Goal: Transaction & Acquisition: Purchase product/service

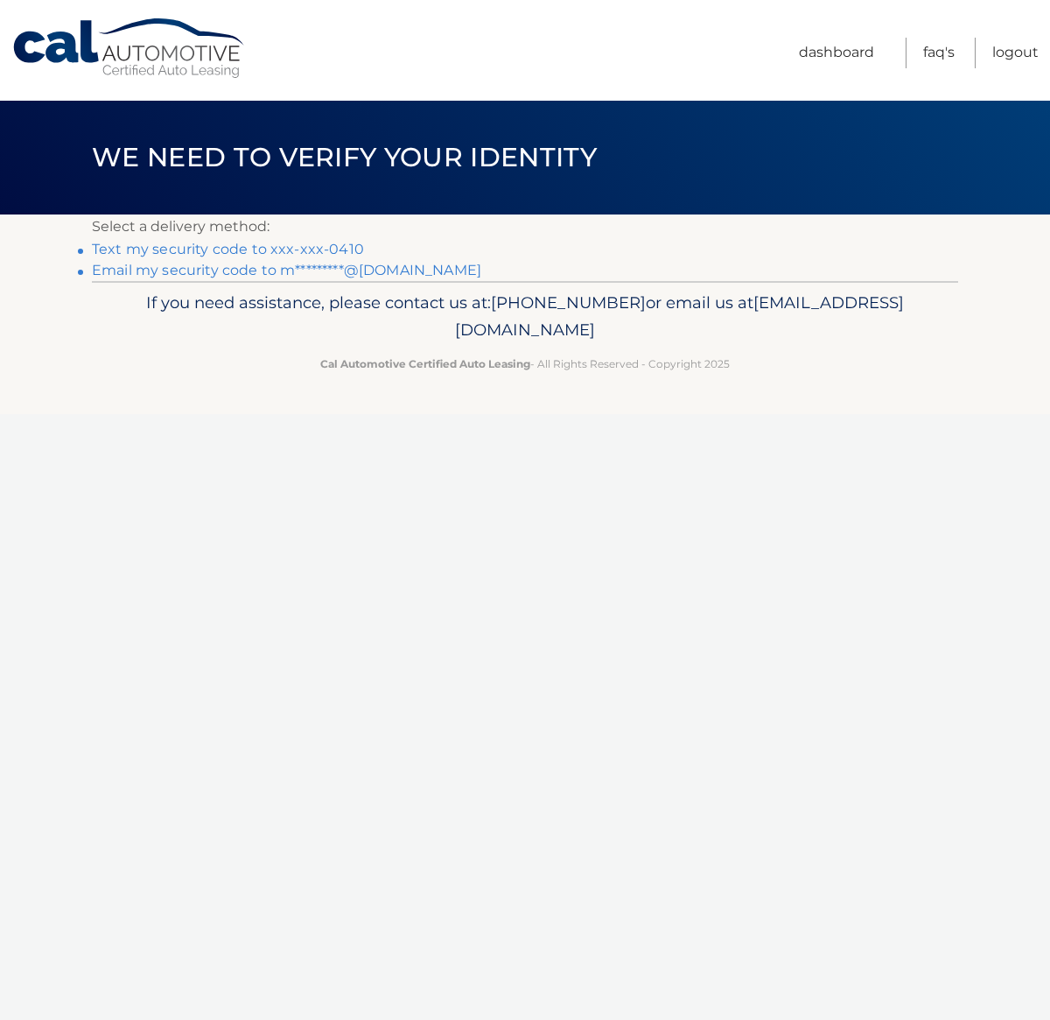
click at [318, 247] on link "Text my security code to xxx-xxx-0410" at bounding box center [228, 249] width 272 height 17
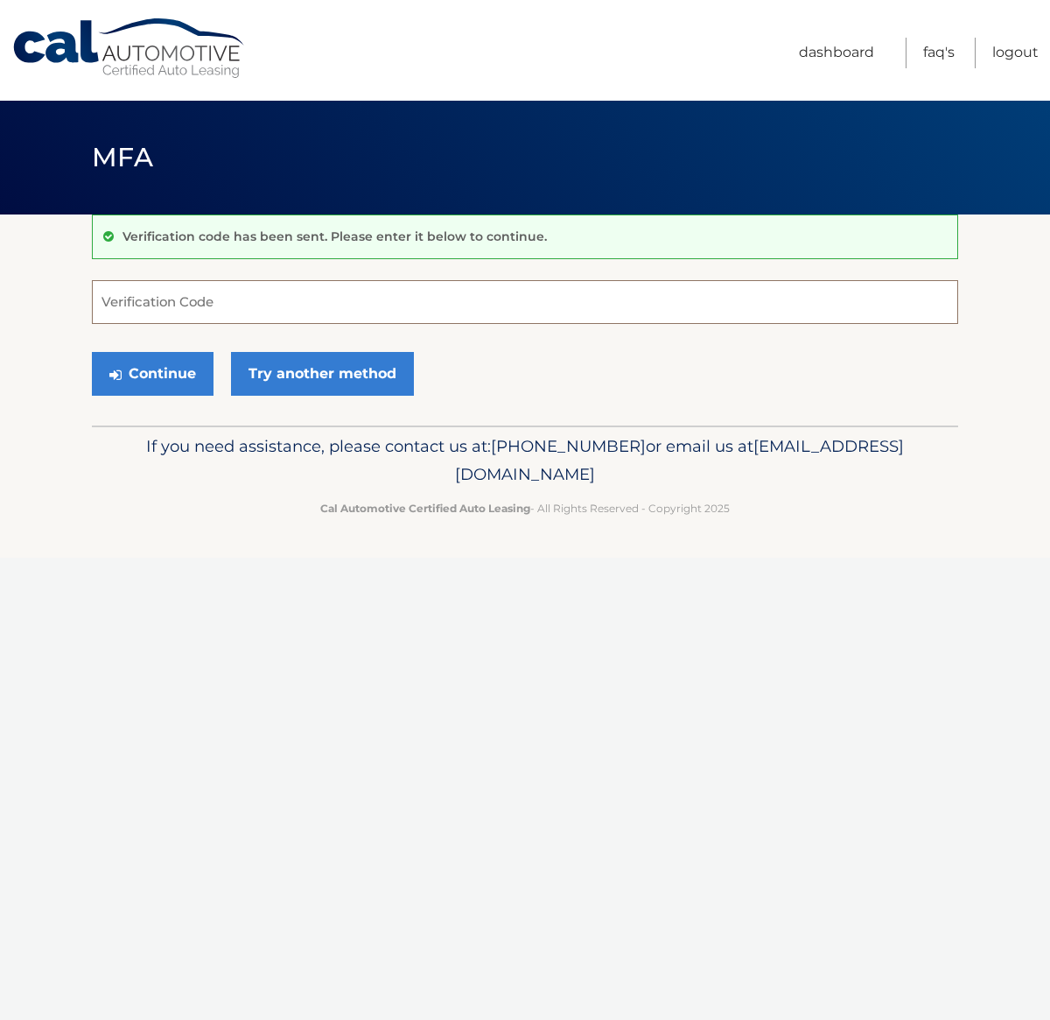
click at [291, 291] on input "Verification Code" at bounding box center [525, 302] width 867 height 44
type input "944520"
click at [92, 352] on button "Continue" at bounding box center [153, 374] width 122 height 44
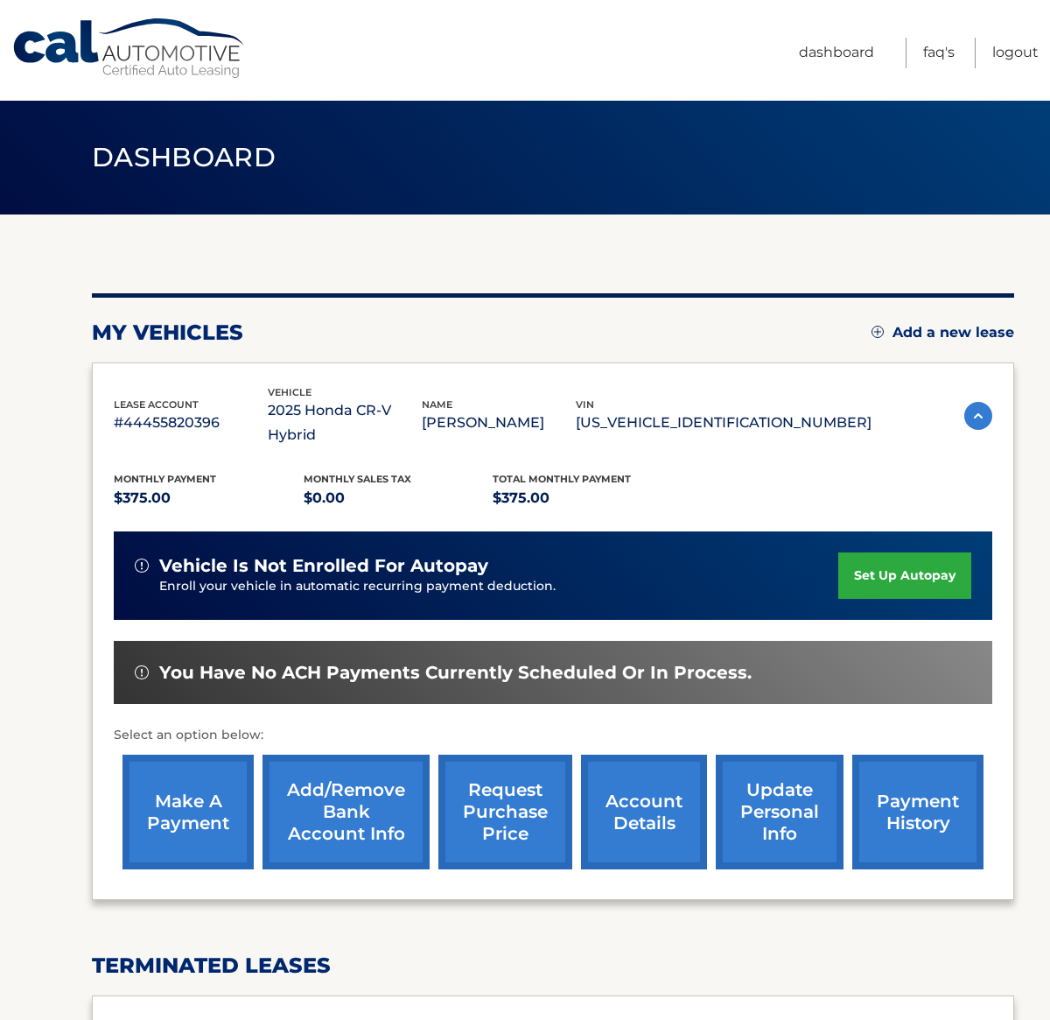
click at [200, 811] on link "make a payment" at bounding box center [188, 812] width 131 height 115
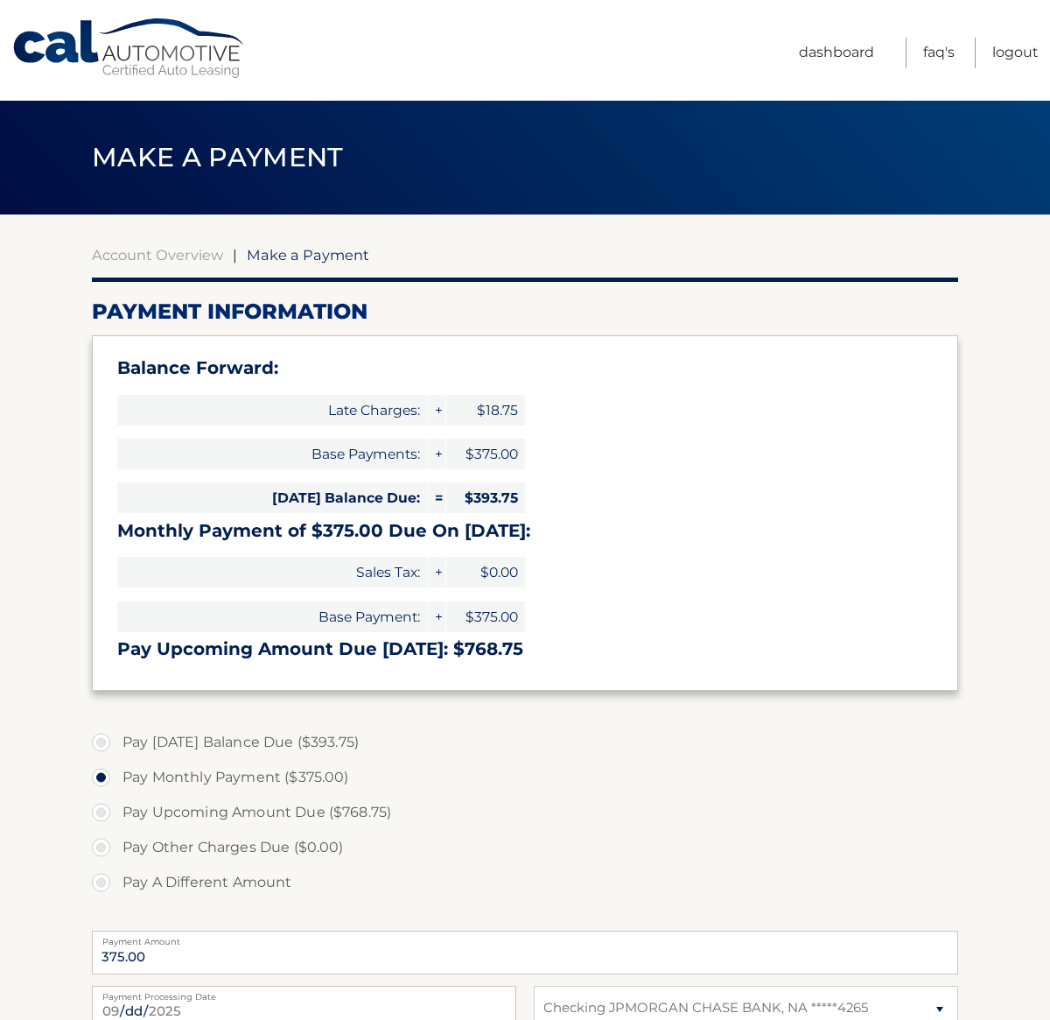
select select "OGE0NTBkNDItMzUxZi00NjUwLWJiNzgtNTQzMTY2ZDUwNmI2"
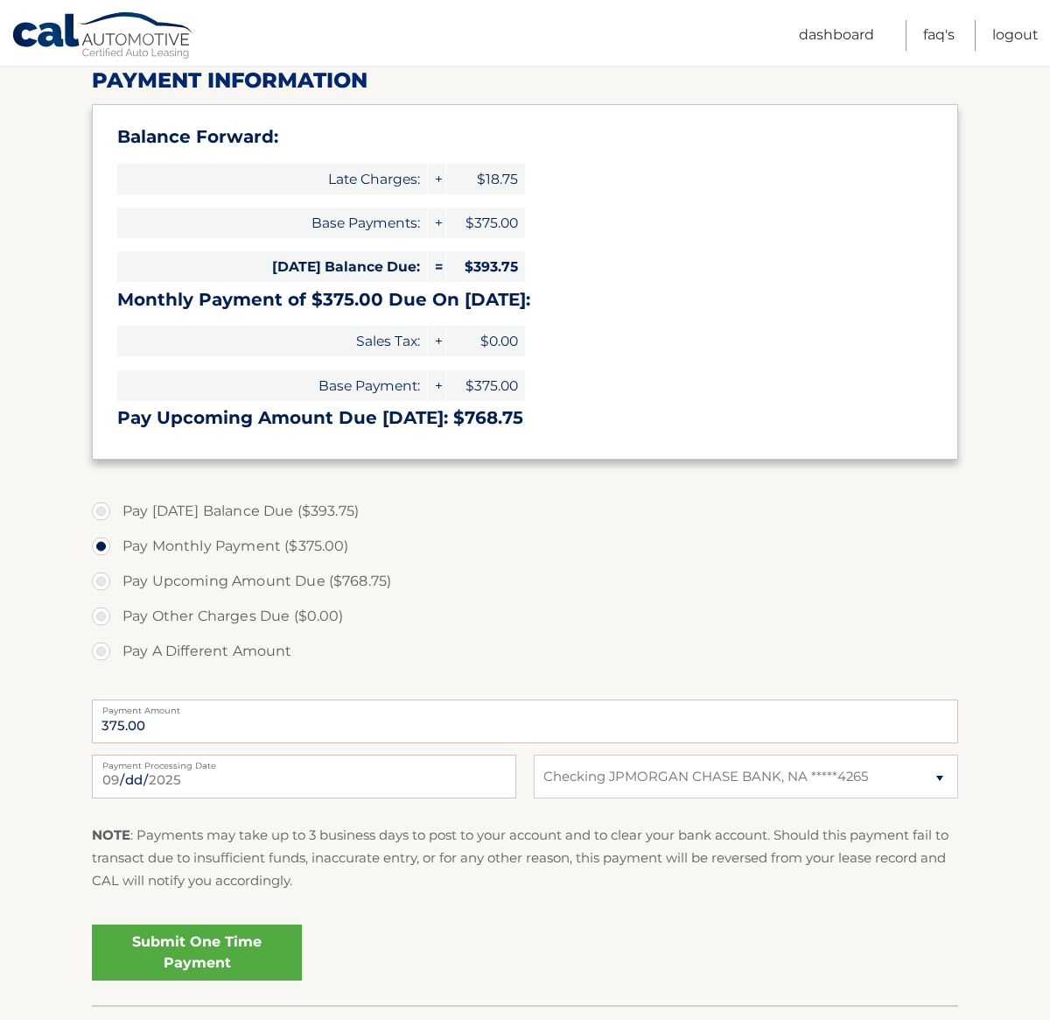
scroll to position [235, 0]
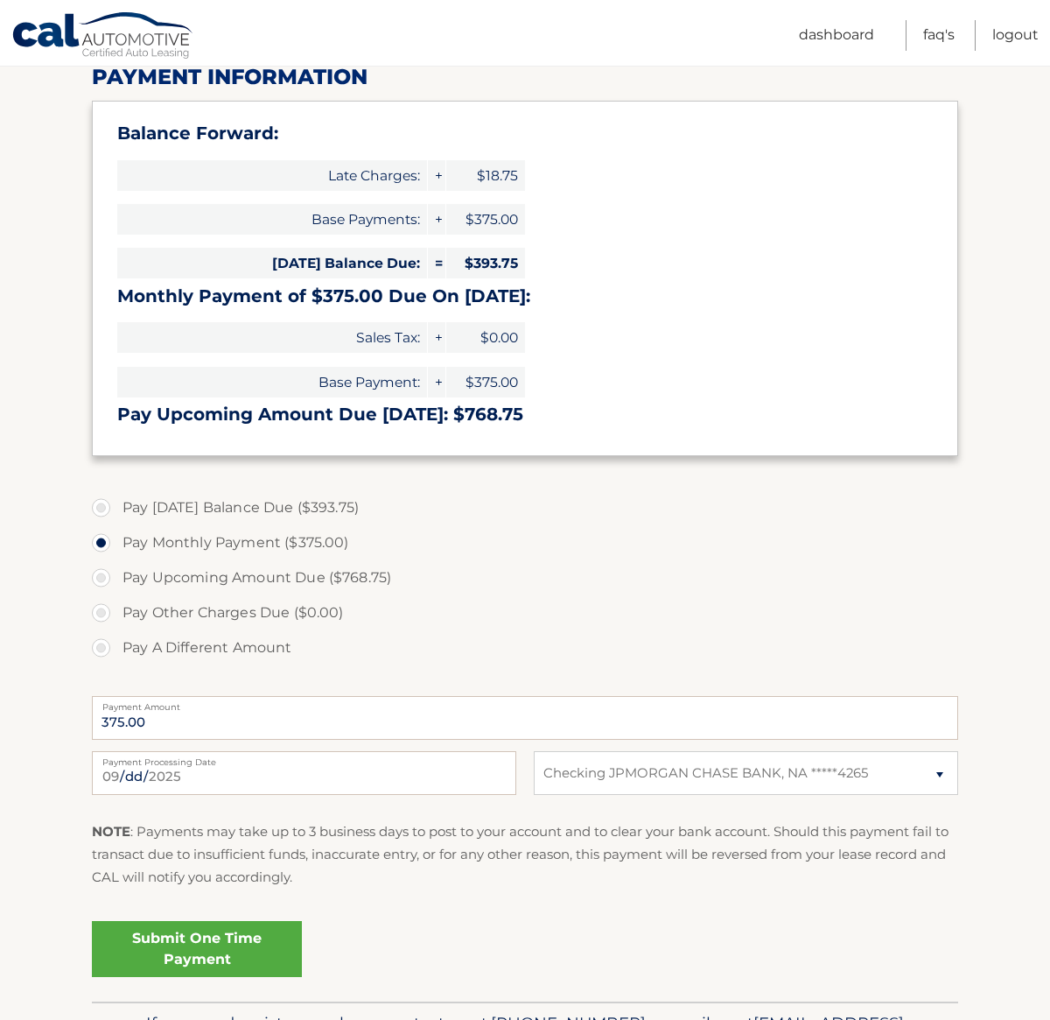
click at [102, 502] on label "Pay [DATE] Balance Due ($393.75)" at bounding box center [525, 507] width 867 height 35
click at [102, 502] on input "Pay [DATE] Balance Due ($393.75)" at bounding box center [108, 504] width 18 height 28
radio input "true"
type input "393.75"
click at [172, 959] on link "Submit One Time Payment" at bounding box center [197, 949] width 210 height 56
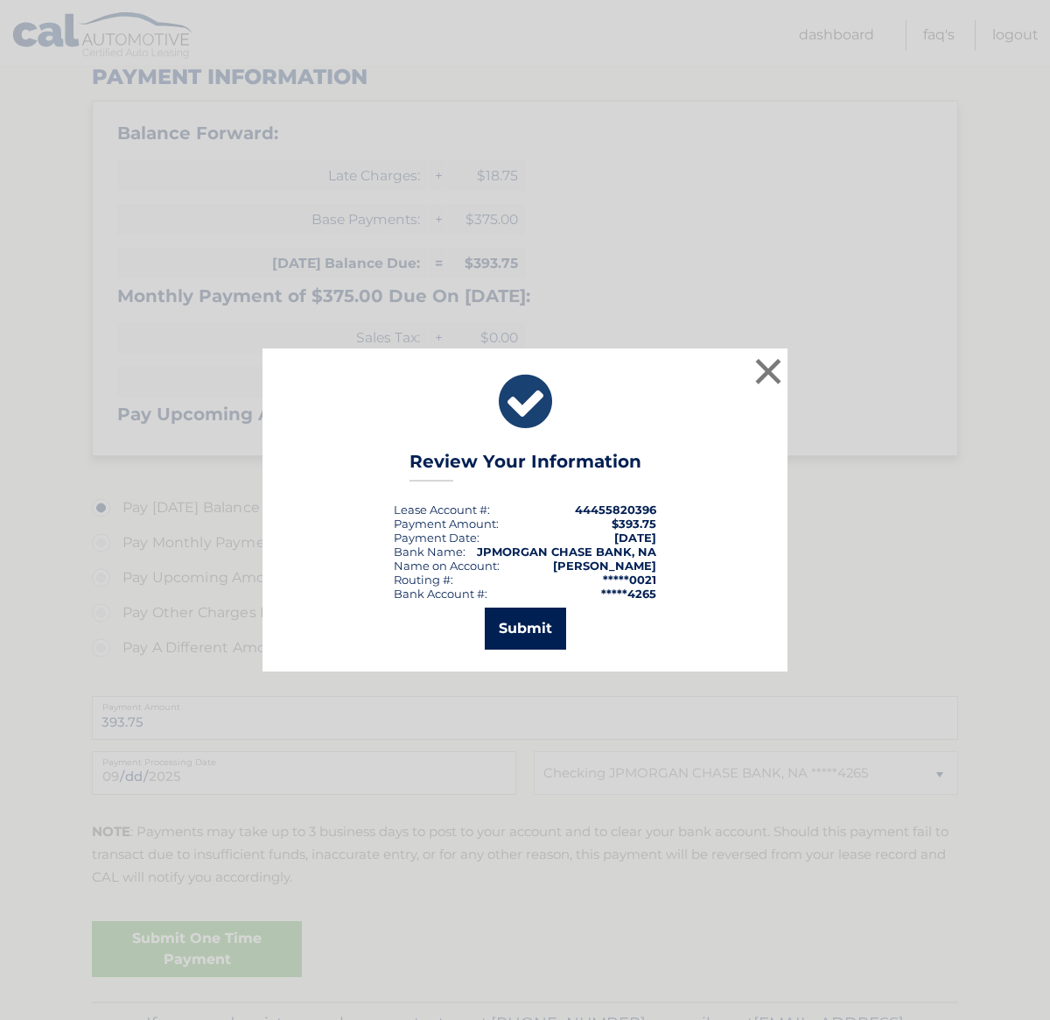
click at [513, 640] on button "Submit" at bounding box center [525, 628] width 81 height 42
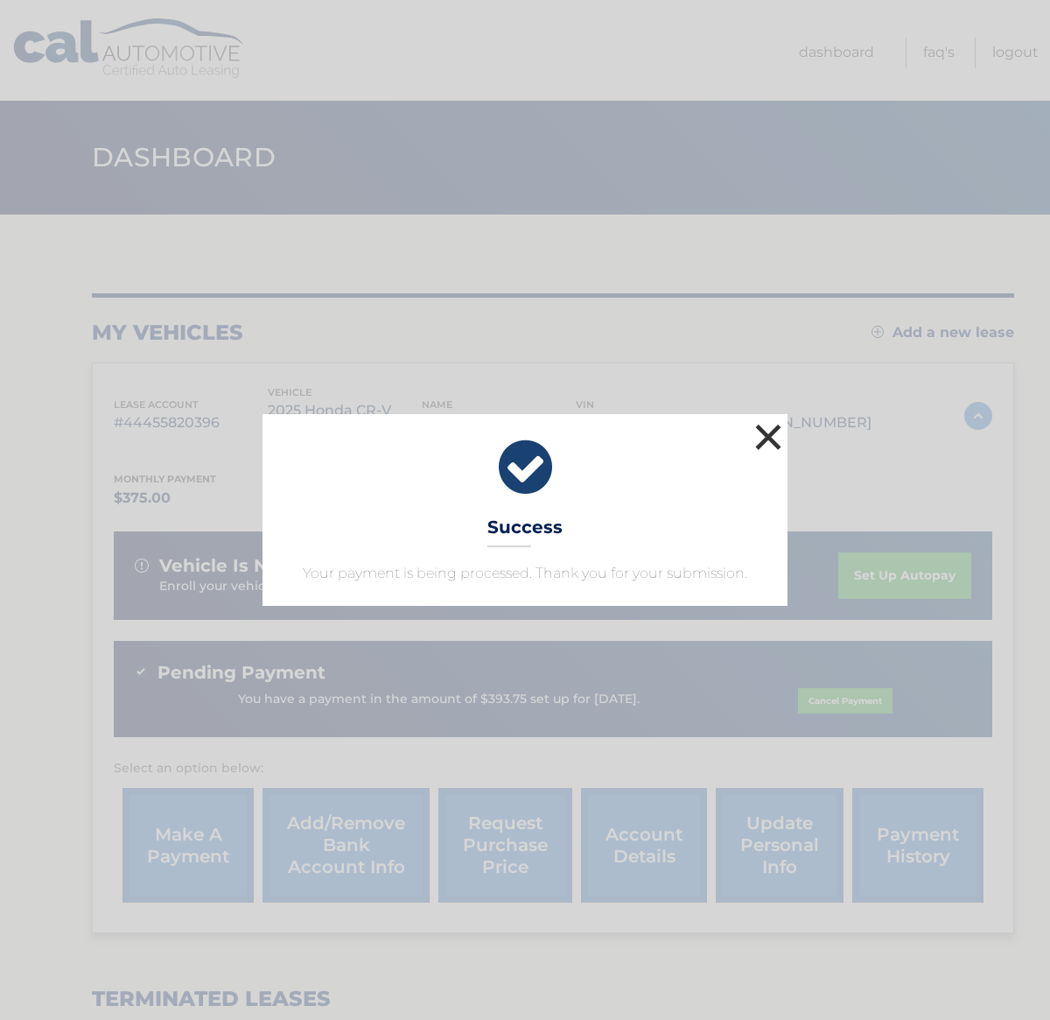
click at [773, 444] on button "×" at bounding box center [768, 436] width 35 height 35
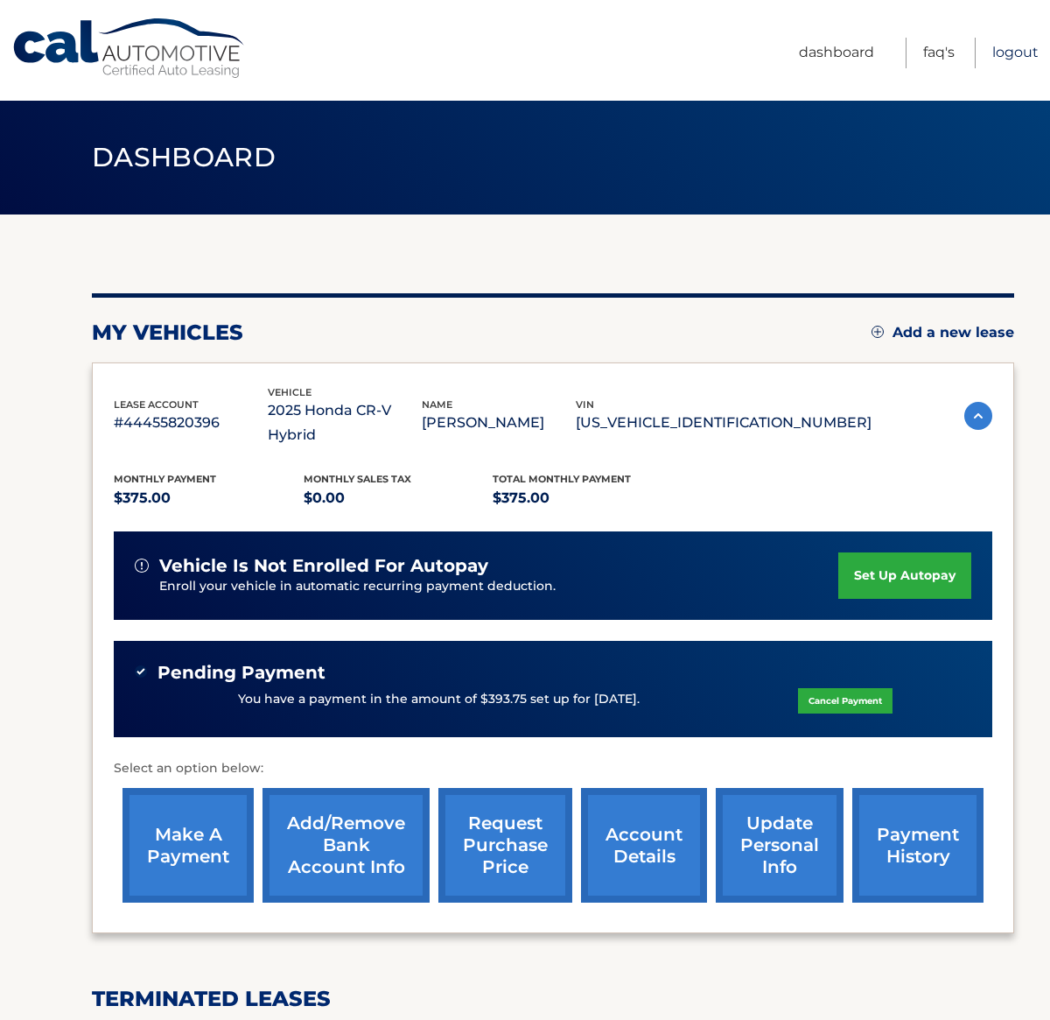
click at [1018, 55] on link "Logout" at bounding box center [1016, 53] width 46 height 31
